Goal: Task Accomplishment & Management: Complete application form

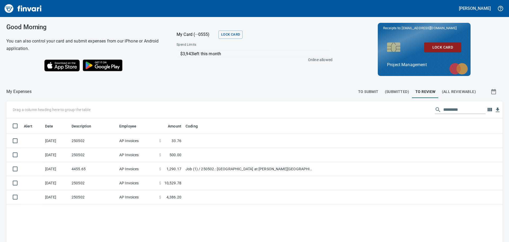
scroll to position [179, 488]
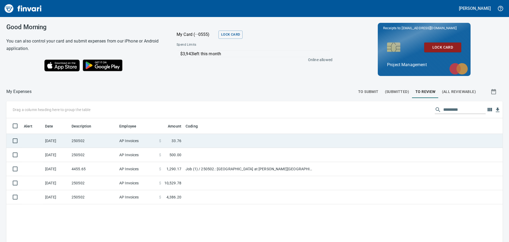
click at [150, 138] on td "AP Invoices" at bounding box center [137, 141] width 40 height 14
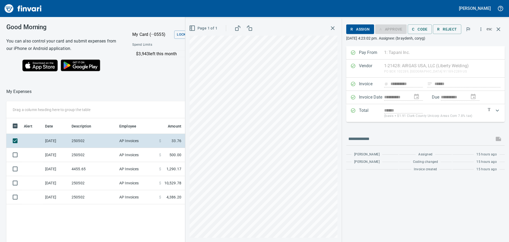
scroll to position [179, 356]
click at [414, 28] on span "C Code" at bounding box center [420, 29] width 16 height 7
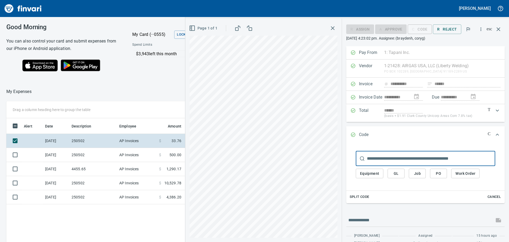
click at [413, 173] on span "Job" at bounding box center [417, 173] width 8 height 7
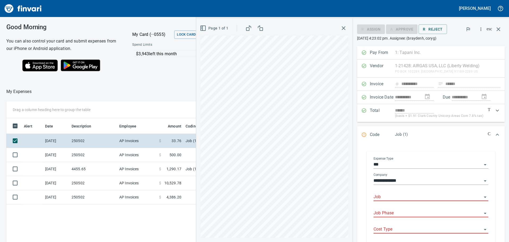
scroll to position [51, 0]
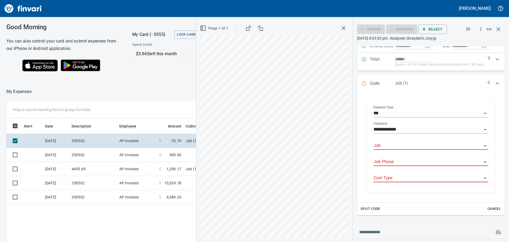
click at [402, 154] on div "Job Phase" at bounding box center [431, 162] width 115 height 16
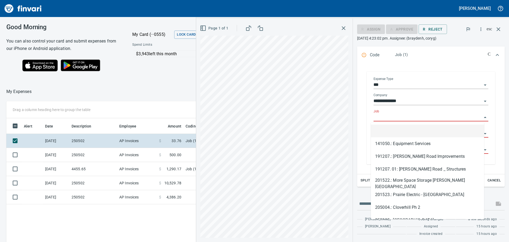
scroll to position [179, 356]
click at [403, 117] on input "Job" at bounding box center [428, 116] width 108 height 7
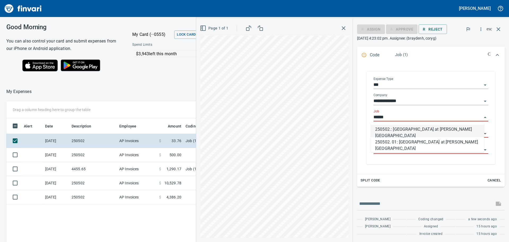
click at [403, 132] on li "250502.: [GEOGRAPHIC_DATA] at [PERSON_NAME][GEOGRAPHIC_DATA]" at bounding box center [427, 130] width 113 height 13
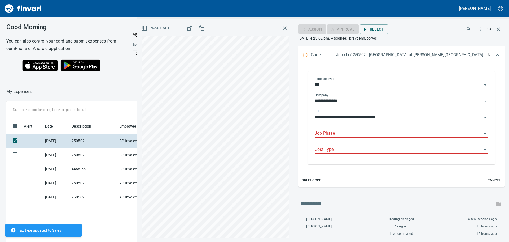
scroll to position [80, 0]
type input "**********"
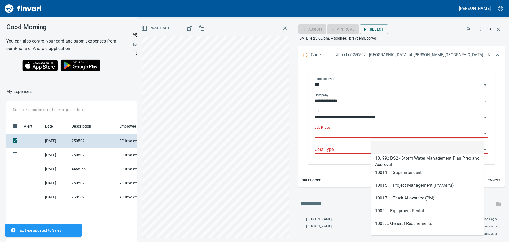
scroll to position [179, 356]
click at [402, 133] on input "Job Phase" at bounding box center [398, 133] width 167 height 7
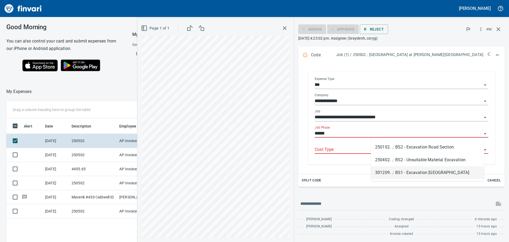
click at [422, 171] on li "301209. .: BS1 - Excavation [GEOGRAPHIC_DATA]" at bounding box center [427, 172] width 113 height 13
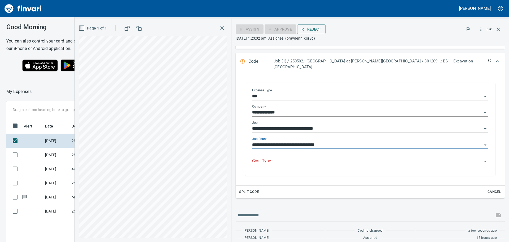
scroll to position [80, 0]
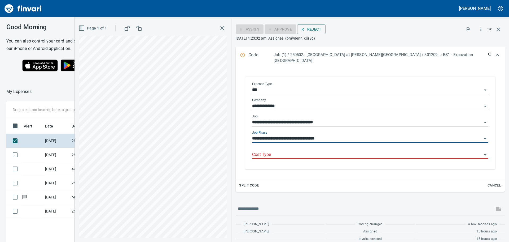
type input "**********"
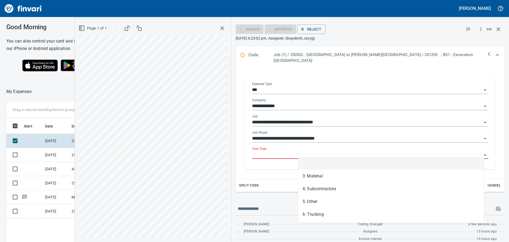
scroll to position [179, 356]
click at [319, 151] on input "Cost Type" at bounding box center [367, 154] width 230 height 7
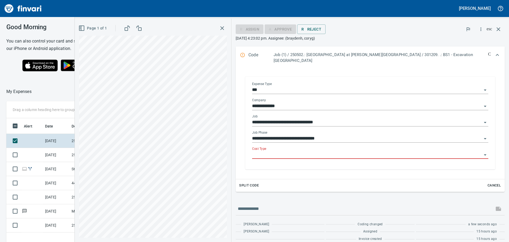
click at [333, 151] on input "Cost Type" at bounding box center [367, 154] width 230 height 7
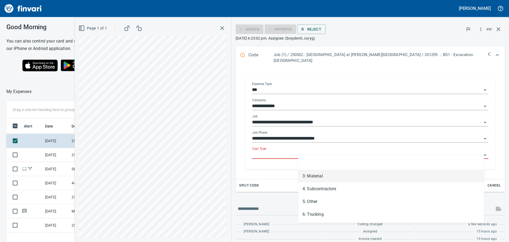
click at [320, 176] on li "3: Material" at bounding box center [391, 175] width 186 height 13
type input "**********"
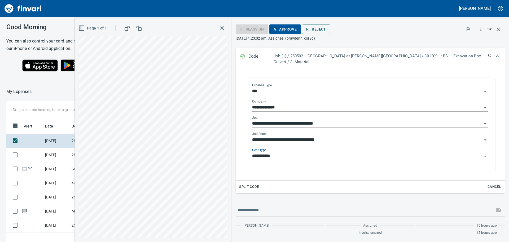
scroll to position [80, 0]
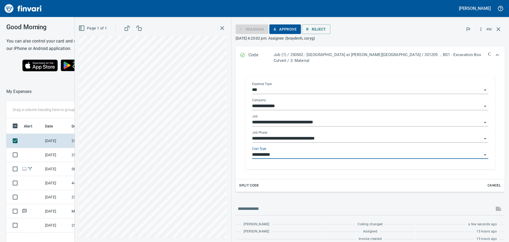
click at [297, 27] on span "A Approve" at bounding box center [285, 29] width 23 height 7
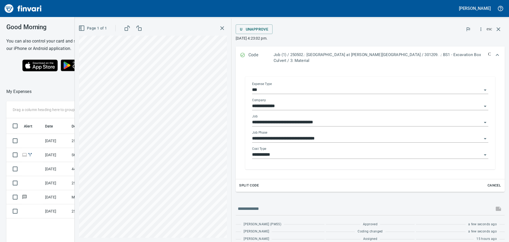
scroll to position [179, 356]
click at [499, 28] on icon "button" at bounding box center [498, 29] width 6 height 6
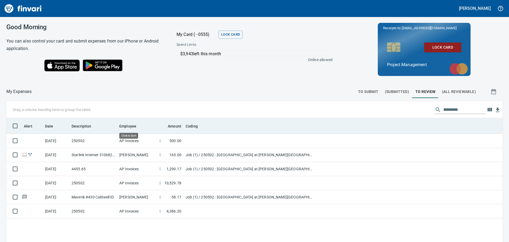
scroll to position [179, 488]
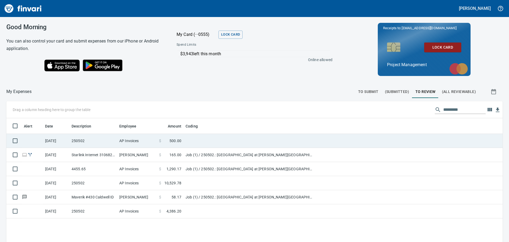
click at [102, 138] on td "250502" at bounding box center [93, 141] width 48 height 14
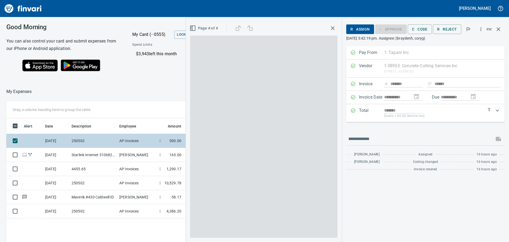
scroll to position [179, 356]
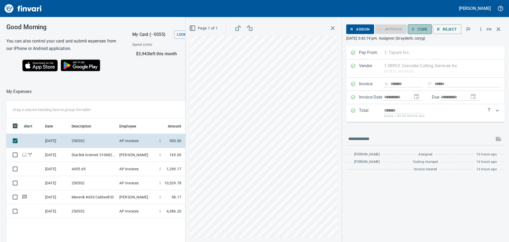
click at [414, 29] on span "C Code" at bounding box center [420, 29] width 16 height 7
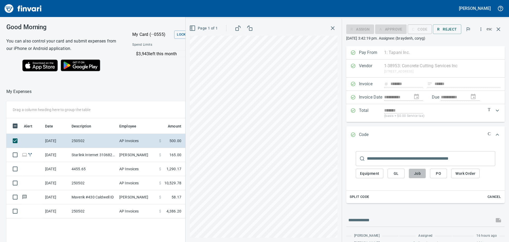
click at [413, 172] on span "Job" at bounding box center [417, 173] width 8 height 7
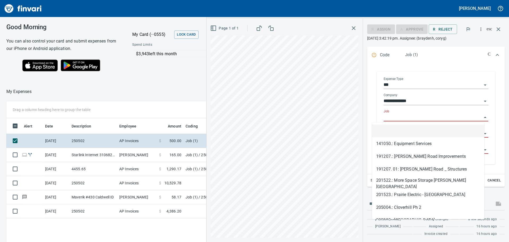
click at [397, 117] on input "Job" at bounding box center [433, 116] width 98 height 7
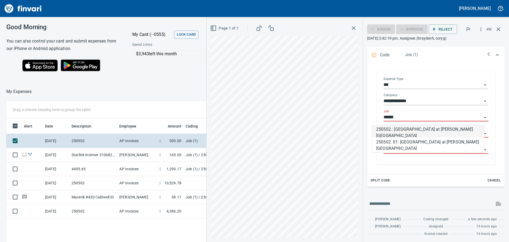
click at [404, 129] on li "250502.: [GEOGRAPHIC_DATA] at [PERSON_NAME][GEOGRAPHIC_DATA]" at bounding box center [428, 130] width 112 height 13
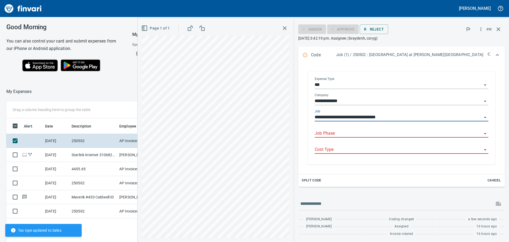
scroll to position [80, 0]
type input "**********"
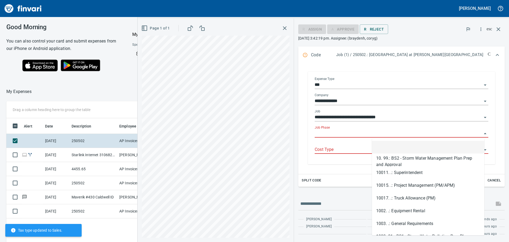
scroll to position [179, 356]
click at [399, 134] on input "Job Phase" at bounding box center [398, 133] width 167 height 7
click at [405, 133] on input "Job Phase" at bounding box center [398, 133] width 167 height 7
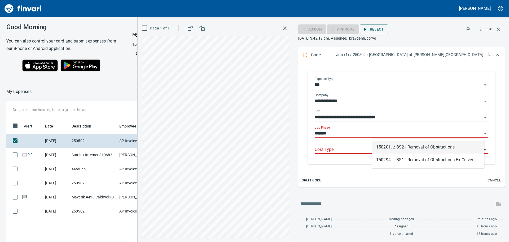
click at [414, 146] on li "150201. .: BS2 - Removal of Obstructions" at bounding box center [428, 147] width 112 height 13
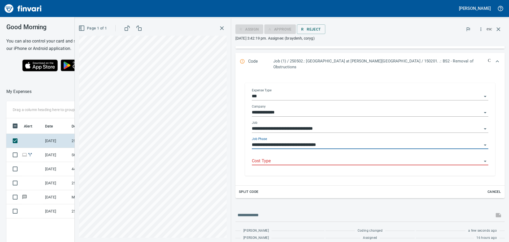
scroll to position [80, 0]
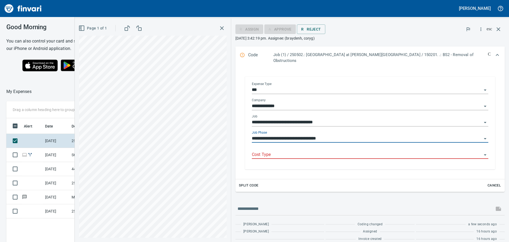
type input "**********"
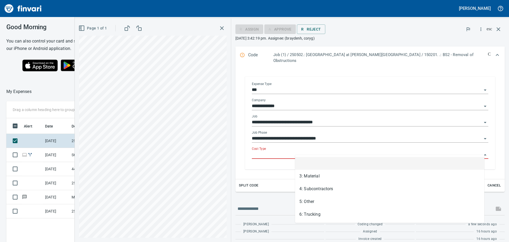
scroll to position [179, 356]
click at [361, 151] on input "Cost Type" at bounding box center [367, 154] width 230 height 7
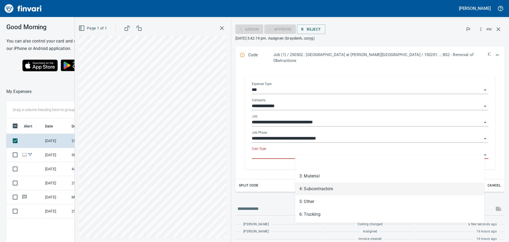
click at [332, 187] on li "4: Subcontractors" at bounding box center [389, 188] width 189 height 13
type input "**********"
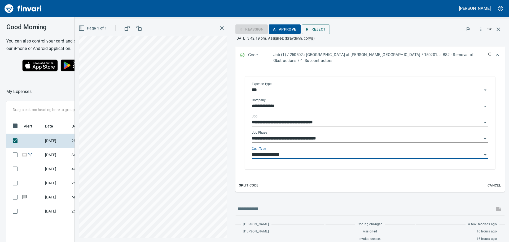
scroll to position [80, 0]
click at [296, 28] on span "A Approve" at bounding box center [284, 29] width 23 height 7
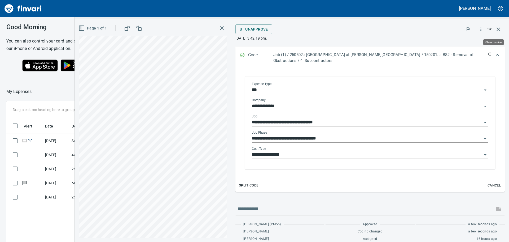
scroll to position [179, 356]
click at [498, 28] on icon "button" at bounding box center [498, 29] width 6 height 6
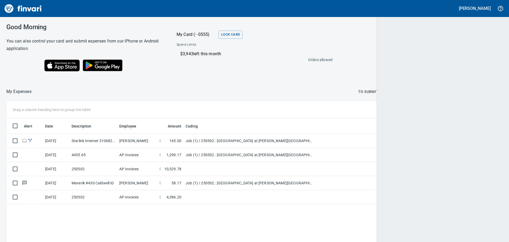
scroll to position [179, 488]
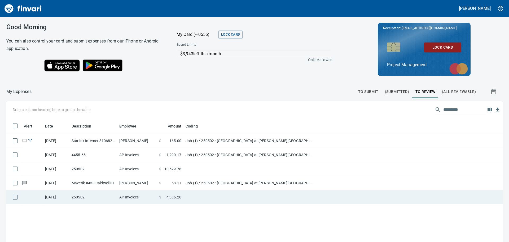
click at [149, 196] on td "AP Invoices" at bounding box center [137, 197] width 40 height 14
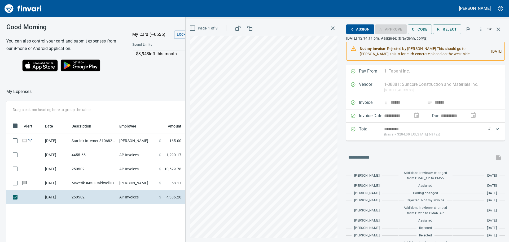
scroll to position [179, 356]
click at [500, 28] on icon "button" at bounding box center [499, 29] width 4 height 4
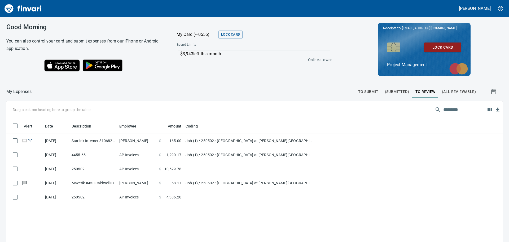
scroll to position [179, 488]
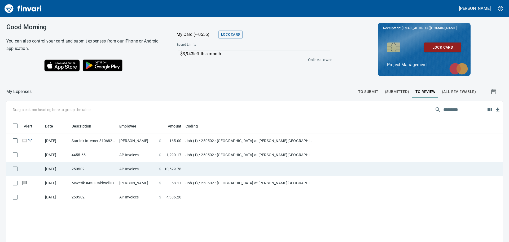
click at [147, 167] on td "AP Invoices" at bounding box center [137, 169] width 40 height 14
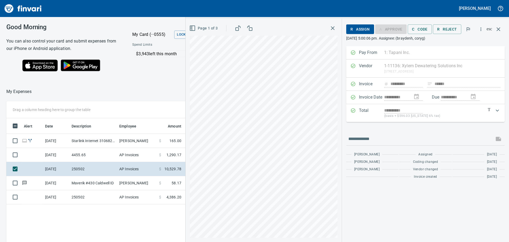
scroll to position [179, 356]
click at [499, 29] on icon "button" at bounding box center [499, 29] width 4 height 4
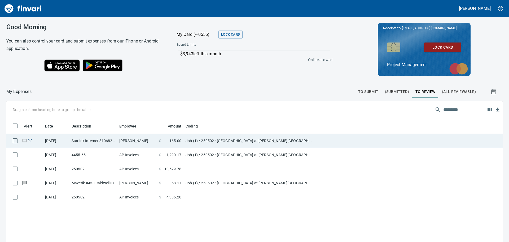
scroll to position [179, 488]
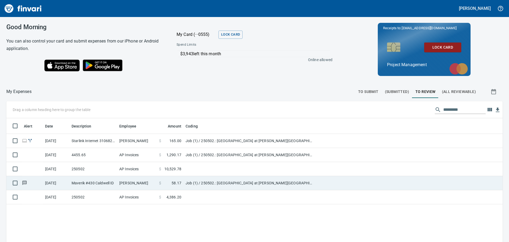
click at [142, 181] on td "[PERSON_NAME]" at bounding box center [137, 183] width 40 height 14
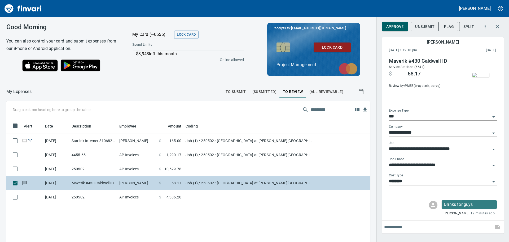
scroll to position [179, 356]
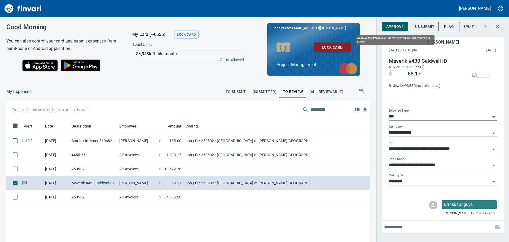
click at [396, 23] on span "Approve" at bounding box center [395, 26] width 18 height 7
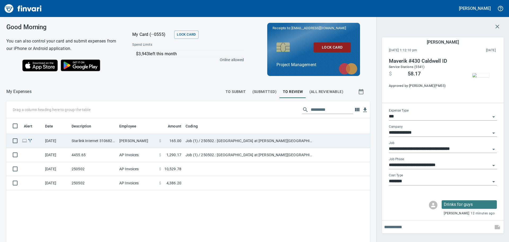
click at [152, 138] on td "[PERSON_NAME]" at bounding box center [137, 141] width 40 height 14
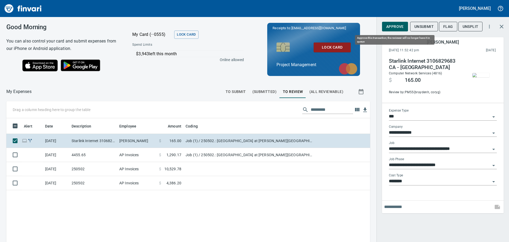
scroll to position [179, 356]
click at [396, 24] on span "Approve" at bounding box center [395, 26] width 18 height 7
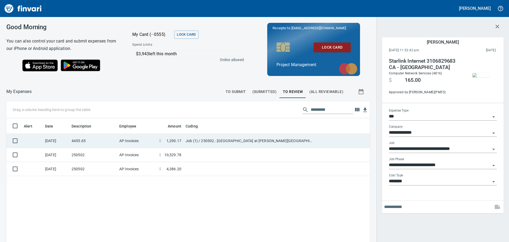
click at [149, 137] on td "AP Invoices" at bounding box center [137, 141] width 40 height 14
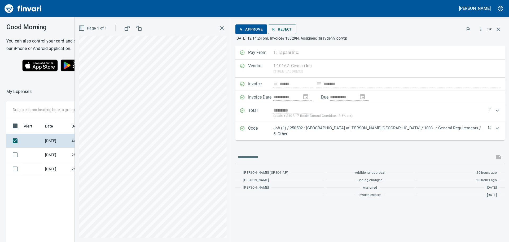
scroll to position [179, 356]
click at [497, 29] on icon "button" at bounding box center [498, 29] width 6 height 6
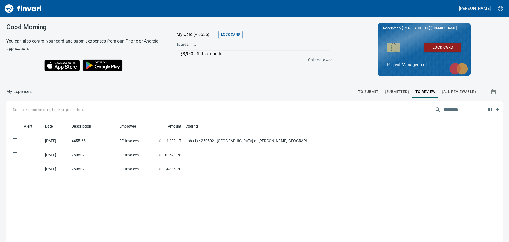
scroll to position [179, 488]
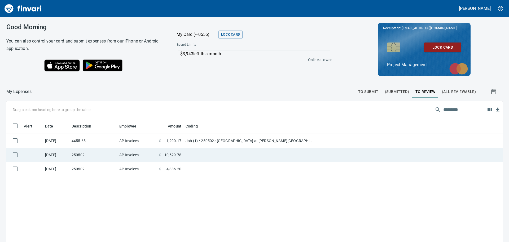
click at [148, 152] on td "AP Invoices" at bounding box center [137, 155] width 40 height 14
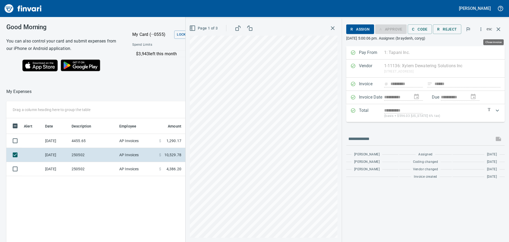
scroll to position [179, 356]
click at [498, 28] on icon "button" at bounding box center [499, 29] width 4 height 4
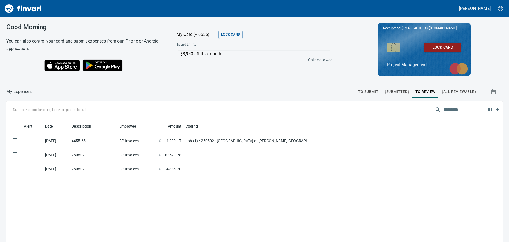
scroll to position [179, 488]
